Goal: Information Seeking & Learning: Find specific fact

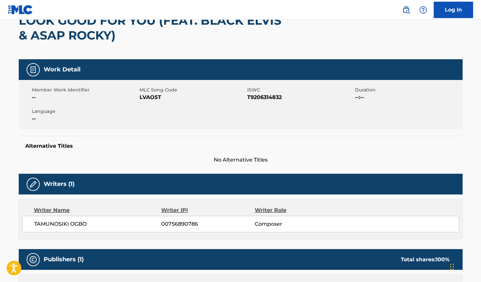
scroll to position [72, 0]
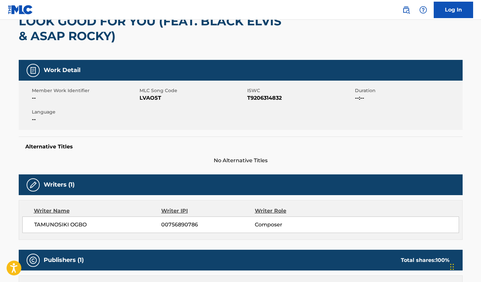
click at [85, 225] on span "TAMUNOSIKI OGBO" at bounding box center [97, 224] width 127 height 8
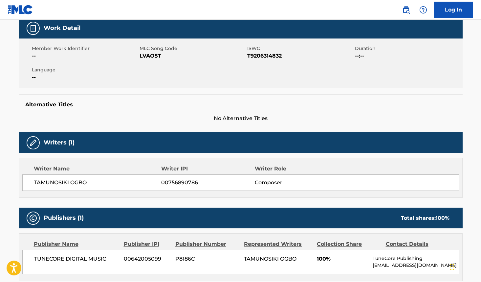
scroll to position [143, 0]
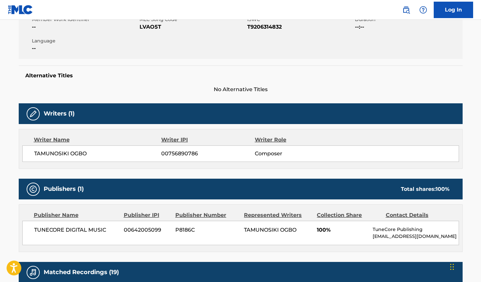
click at [76, 156] on span "TAMUNOSIKI OGBO" at bounding box center [97, 153] width 127 height 8
copy span "OGBO"
click at [62, 155] on span "TAMUNOSIKI OGBO" at bounding box center [97, 153] width 127 height 8
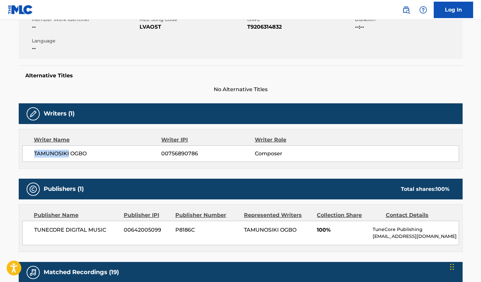
copy span "TAMUNOSIKI"
click at [51, 154] on span "TAMUNOSIKI OGBO" at bounding box center [97, 153] width 127 height 8
click at [337, 42] on div "Member Work Identifier -- MLC Song Code LVAO5T ISWC T9206314832 Duration --:-- …" at bounding box center [241, 34] width 444 height 49
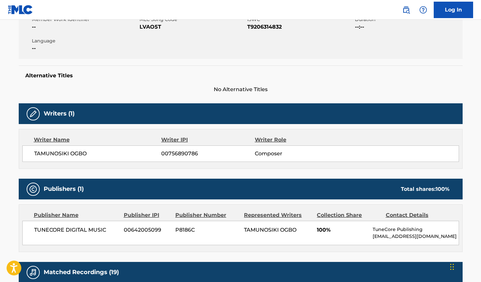
click at [311, 59] on div "Work Detail Member Work Identifier -- MLC Song Code LVAO5T ISWC T9206314832 Dur…" at bounding box center [241, 41] width 444 height 104
click at [304, 86] on span "No Alternative Titles" at bounding box center [241, 89] width 444 height 8
